Goal: Transaction & Acquisition: Purchase product/service

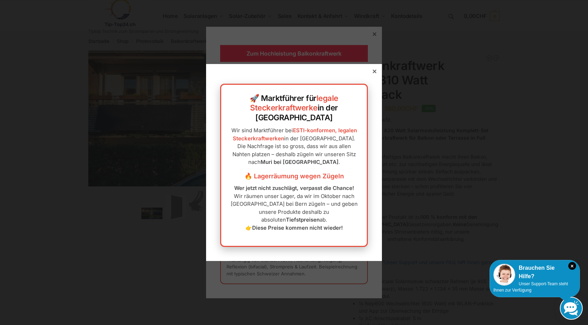
click at [373, 73] on icon at bounding box center [375, 72] width 4 height 4
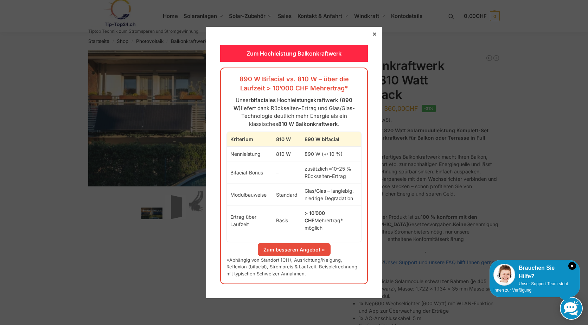
click at [285, 244] on link "Zum besseren Angebot »" at bounding box center [294, 249] width 73 height 13
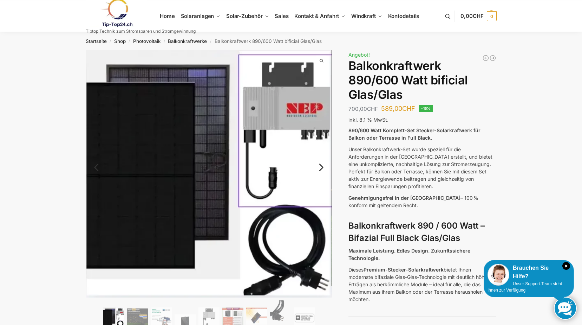
click at [323, 167] on link "Next" at bounding box center [321, 170] width 24 height 7
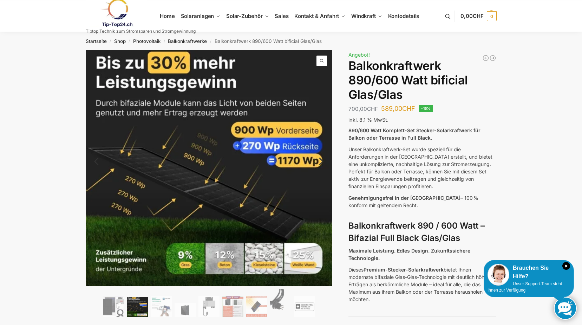
click at [325, 163] on link "Next" at bounding box center [321, 164] width 24 height 7
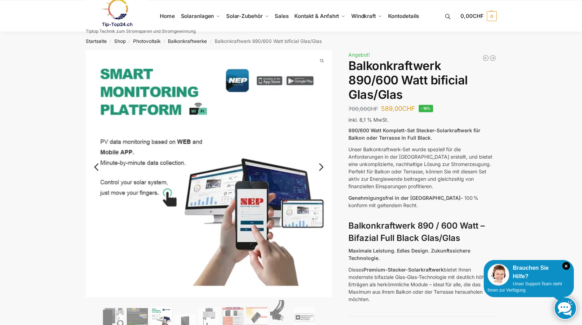
click at [326, 167] on link "Next" at bounding box center [321, 170] width 24 height 7
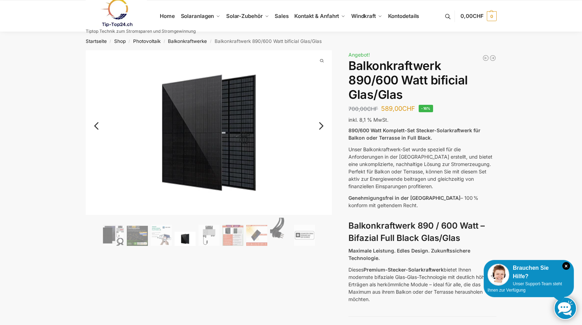
click at [322, 127] on link "Next" at bounding box center [321, 129] width 24 height 7
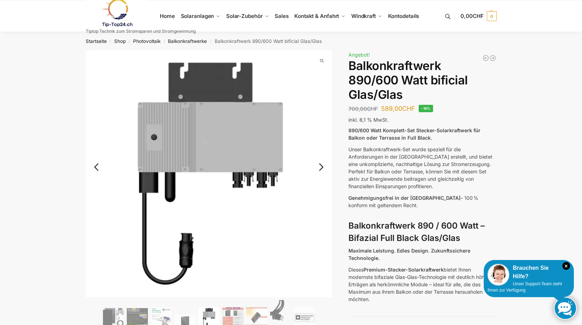
click at [324, 167] on link "Next" at bounding box center [321, 170] width 24 height 7
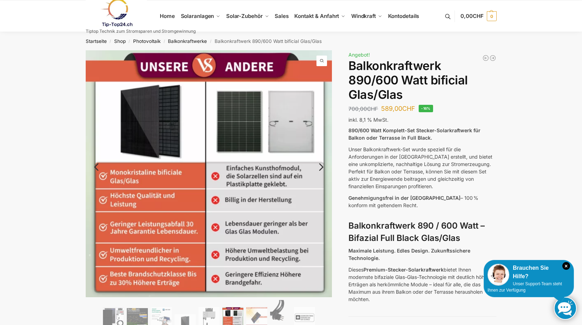
click at [321, 167] on link "Next" at bounding box center [321, 170] width 24 height 7
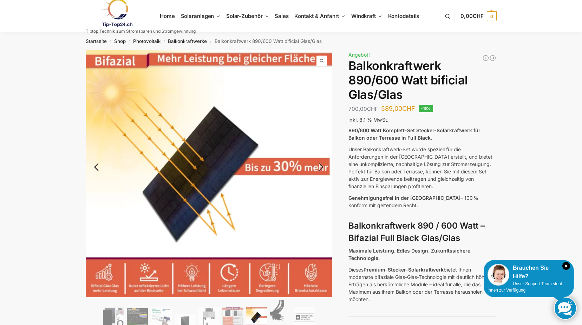
click at [321, 167] on link "Next" at bounding box center [321, 170] width 24 height 7
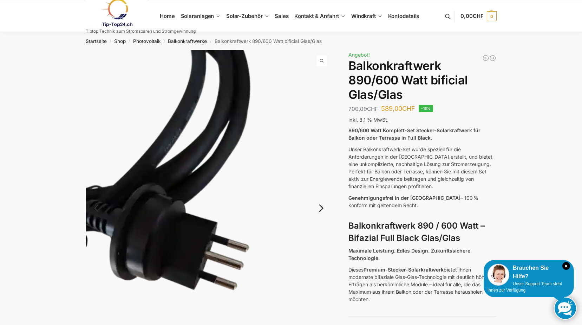
click at [98, 210] on link "Previous" at bounding box center [103, 211] width 34 height 7
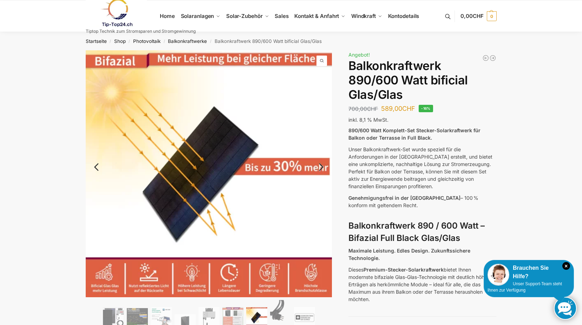
click at [319, 167] on link "Next" at bounding box center [321, 170] width 24 height 7
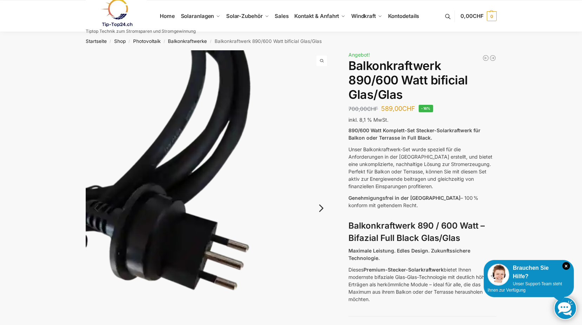
click at [323, 208] on link "Next" at bounding box center [321, 211] width 24 height 7
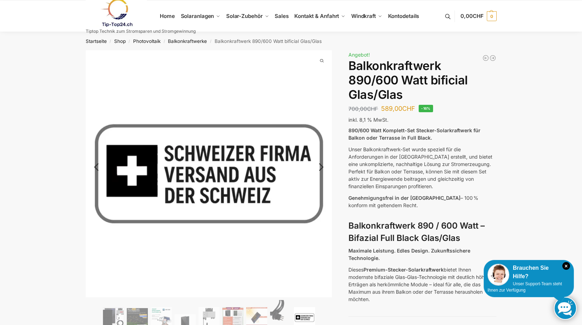
click at [323, 167] on link "Next" at bounding box center [321, 170] width 24 height 7
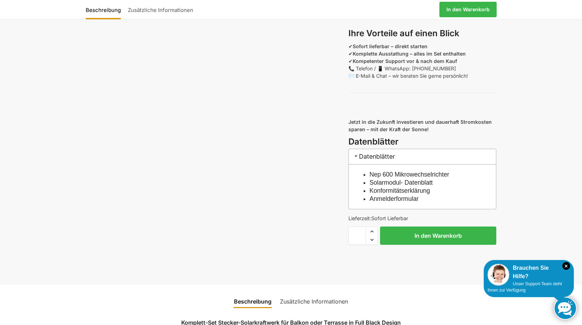
scroll to position [615, 0]
click at [303, 309] on link "Zusätzliche Informationen" at bounding box center [314, 300] width 77 height 17
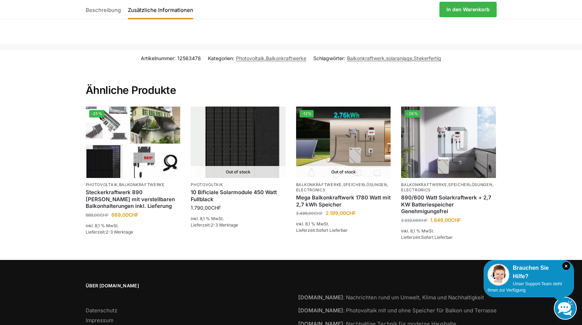
scroll to position [970, 0]
